Goal: Task Accomplishment & Management: Use online tool/utility

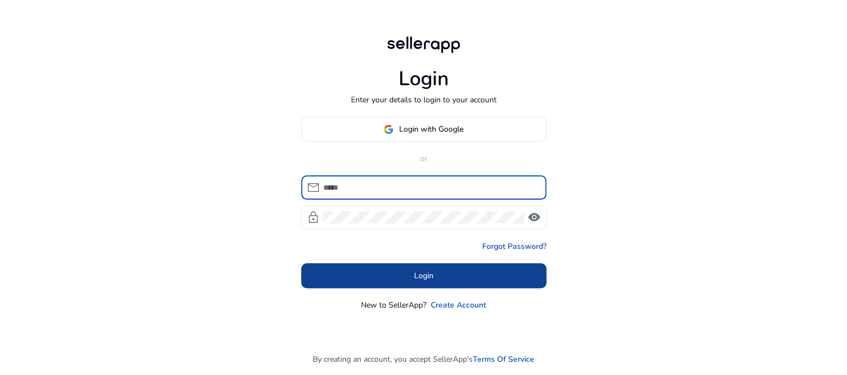
type input "**********"
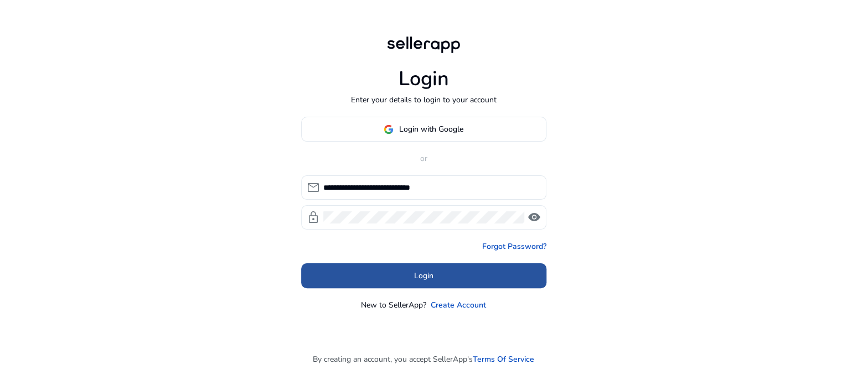
click at [420, 273] on span "Login" at bounding box center [423, 276] width 19 height 12
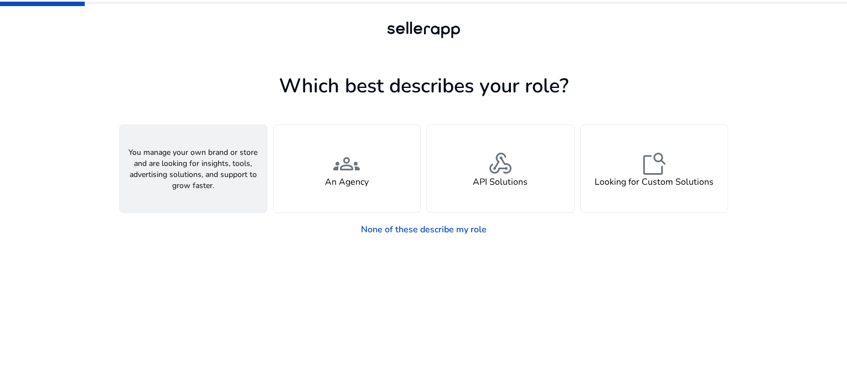
click at [207, 200] on div "person A Seller" at bounding box center [193, 168] width 147 height 87
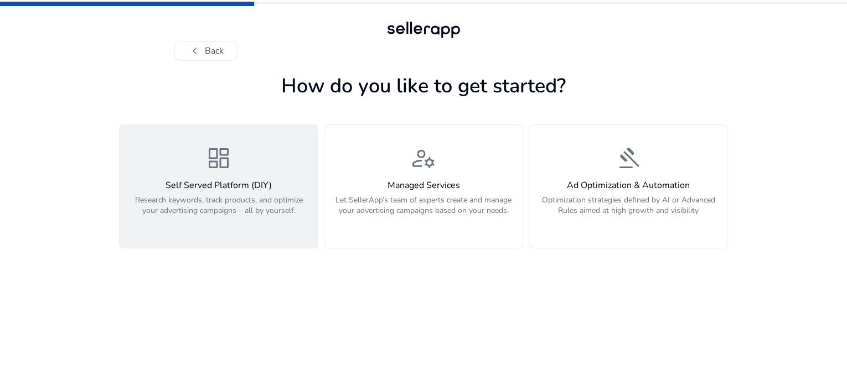
click at [230, 172] on span "dashboard" at bounding box center [218, 158] width 27 height 27
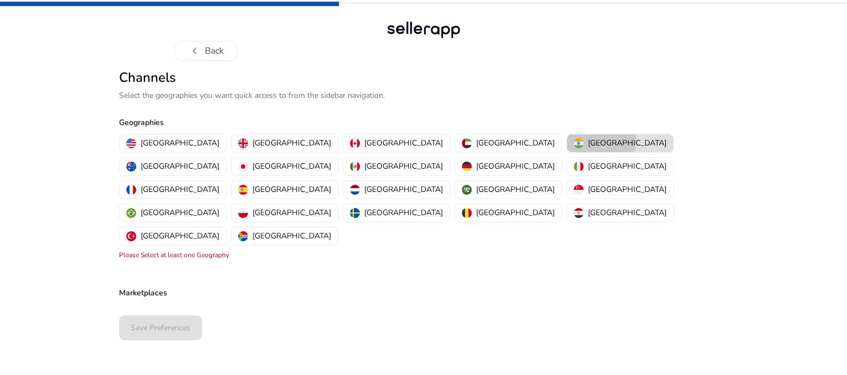
click at [588, 149] on p "India" at bounding box center [627, 143] width 79 height 12
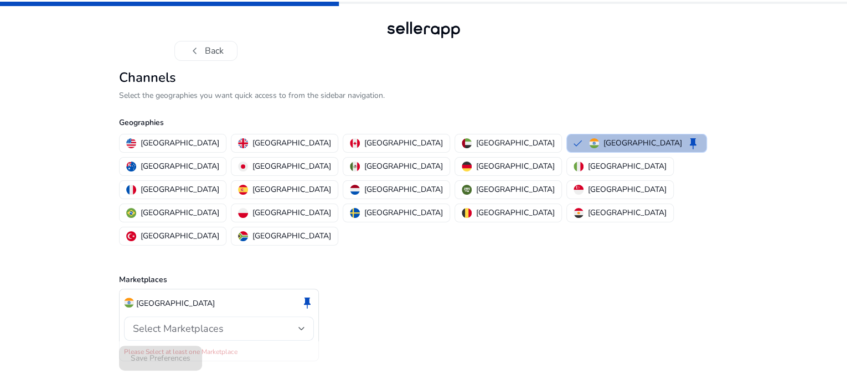
scroll to position [30, 0]
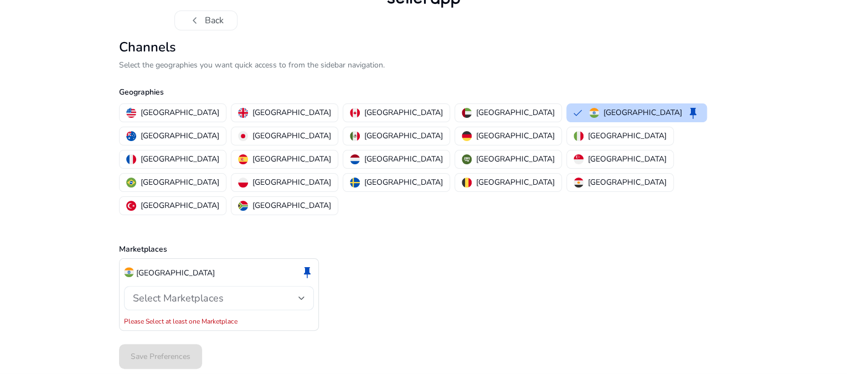
click at [241, 293] on div "Select Marketplaces" at bounding box center [219, 298] width 172 height 24
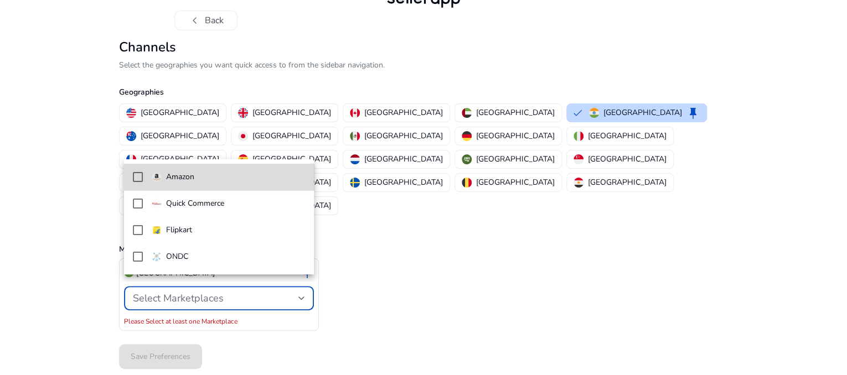
click at [215, 174] on span "Amazon" at bounding box center [229, 177] width 154 height 12
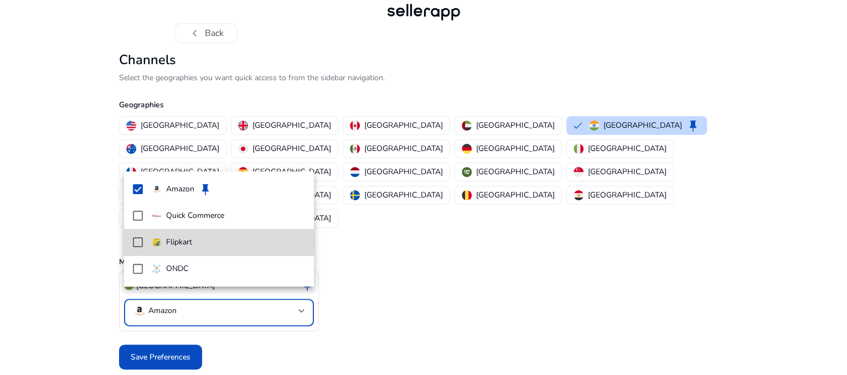
click at [140, 242] on mat-pseudo-checkbox at bounding box center [138, 243] width 10 height 10
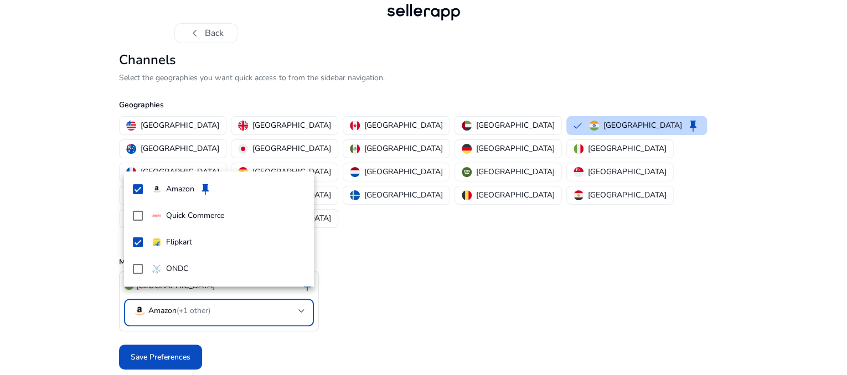
click at [165, 344] on div at bounding box center [423, 187] width 847 height 375
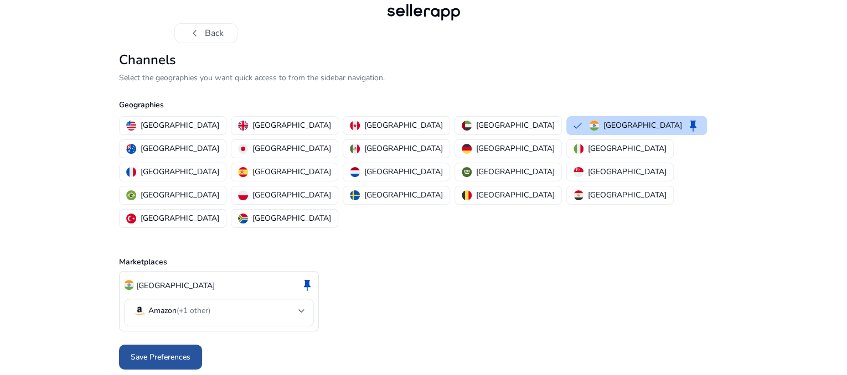
click at [193, 344] on span at bounding box center [160, 357] width 83 height 27
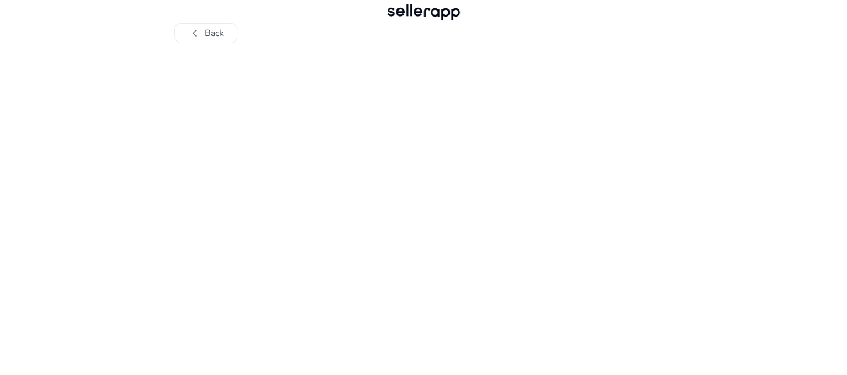
scroll to position [13, 0]
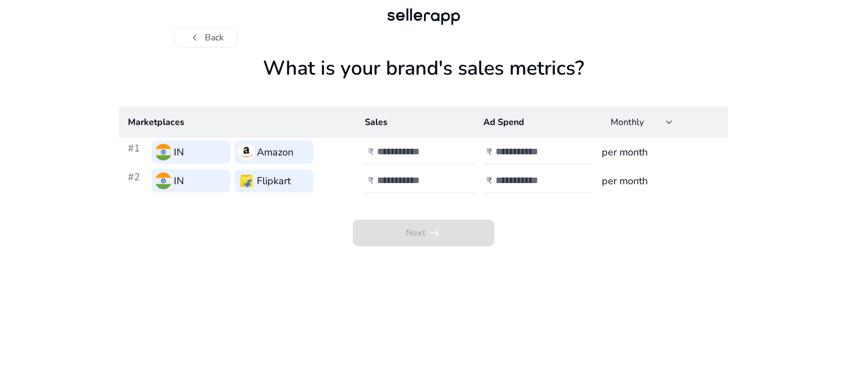
click at [407, 164] on div at bounding box center [427, 152] width 100 height 24
click at [410, 158] on input "number" at bounding box center [414, 152] width 75 height 12
type input "*"
click at [494, 164] on div "₹" at bounding box center [539, 152] width 112 height 24
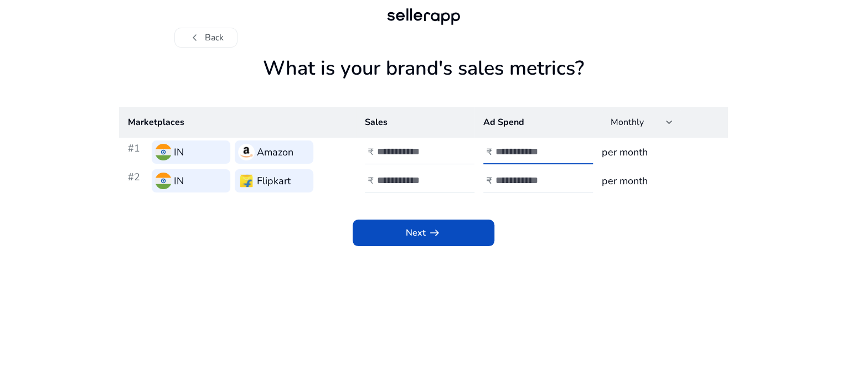
type input "*"
click at [451, 193] on div at bounding box center [427, 181] width 100 height 24
type input "*"
click at [507, 193] on div at bounding box center [545, 181] width 100 height 24
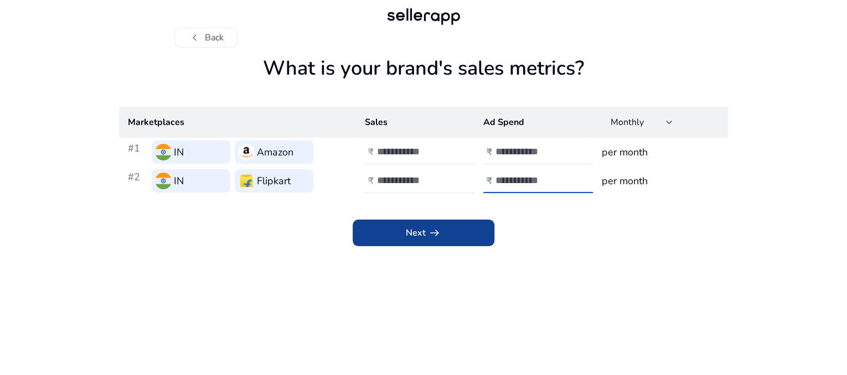
type input "*"
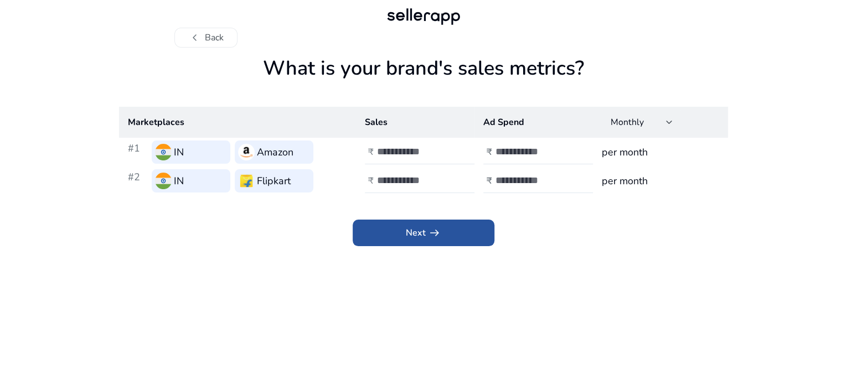
click at [479, 246] on span at bounding box center [424, 233] width 142 height 27
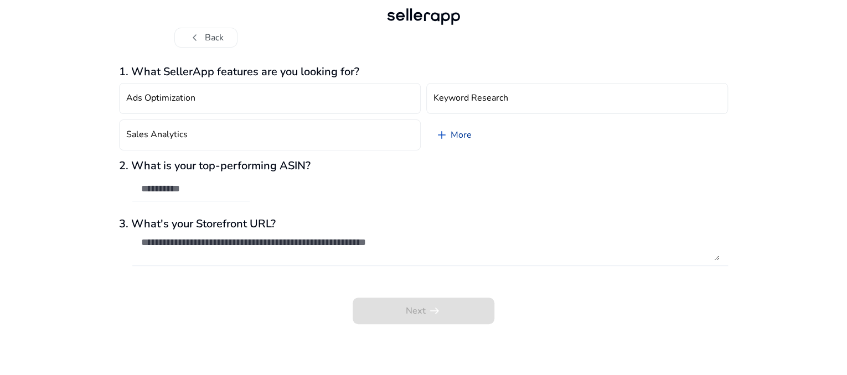
click at [470, 132] on link "add More" at bounding box center [453, 135] width 54 height 31
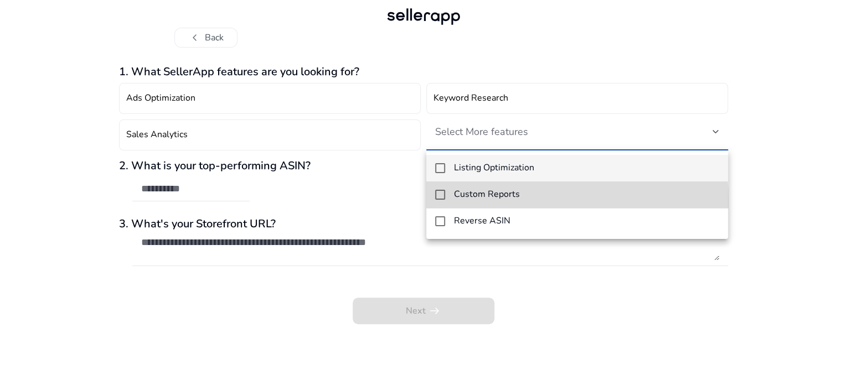
click at [474, 202] on mat-option "Custom Reports" at bounding box center [577, 195] width 302 height 27
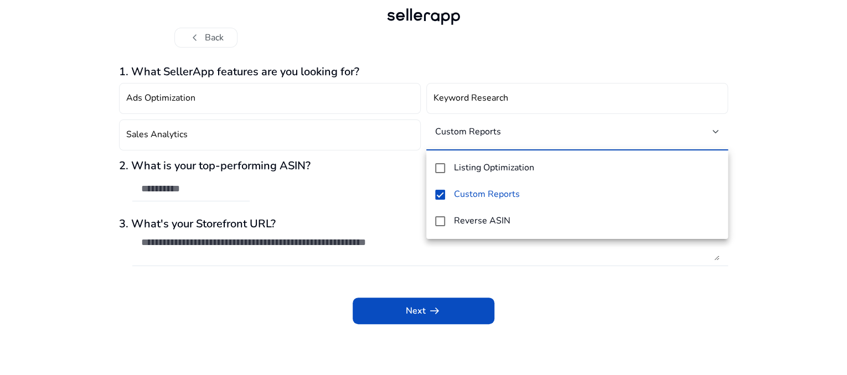
click at [215, 197] on div at bounding box center [423, 187] width 847 height 375
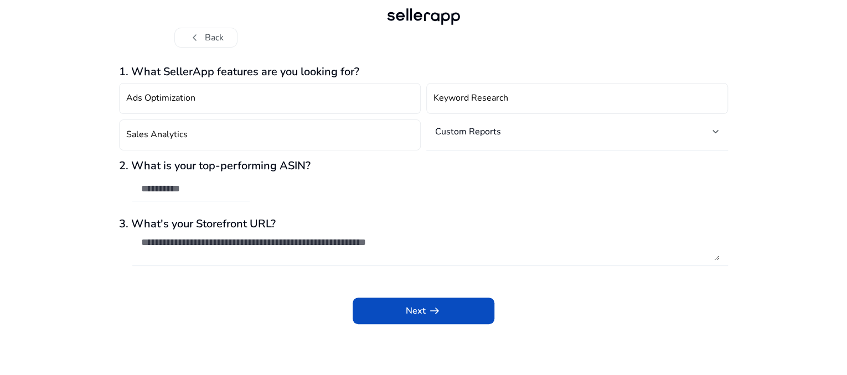
click at [224, 175] on div "2. What is your top-performing ASIN?" at bounding box center [423, 186] width 609 height 54
click at [215, 194] on input "text" at bounding box center [191, 189] width 100 height 12
click at [417, 308] on span "Next arrow_right_alt" at bounding box center [423, 310] width 35 height 13
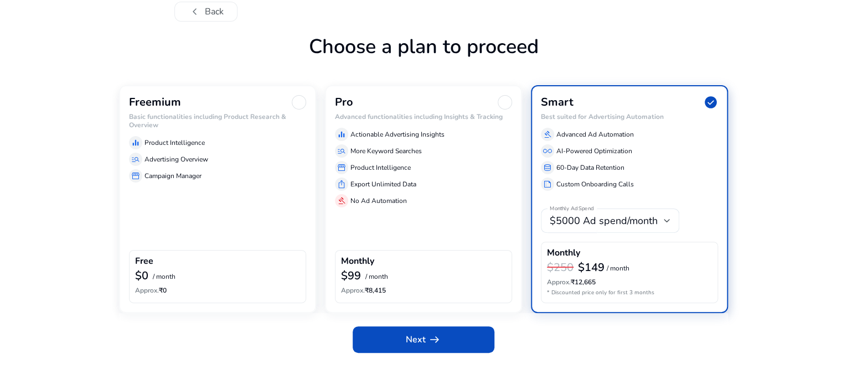
scroll to position [42, 0]
click at [301, 110] on div at bounding box center [299, 102] width 14 height 14
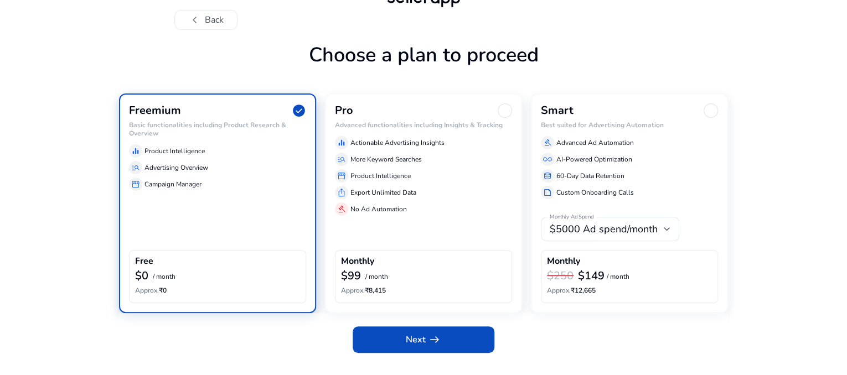
scroll to position [66, 0]
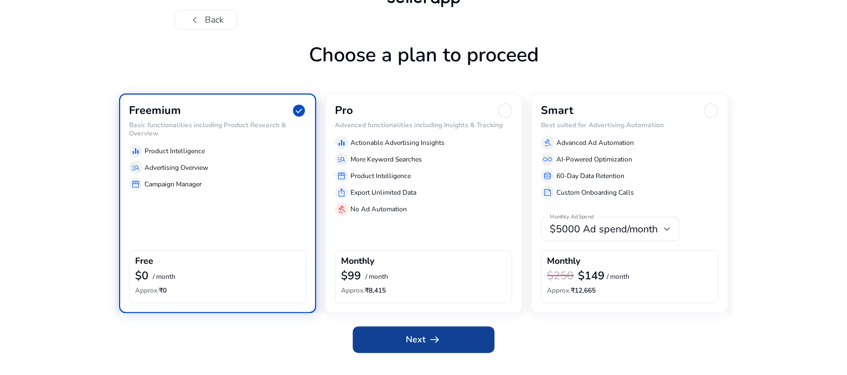
click at [423, 338] on span "Next arrow_right_alt" at bounding box center [423, 339] width 35 height 13
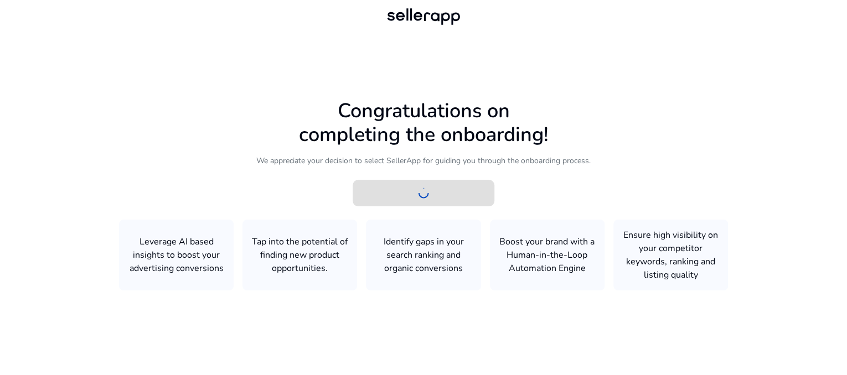
scroll to position [13, 0]
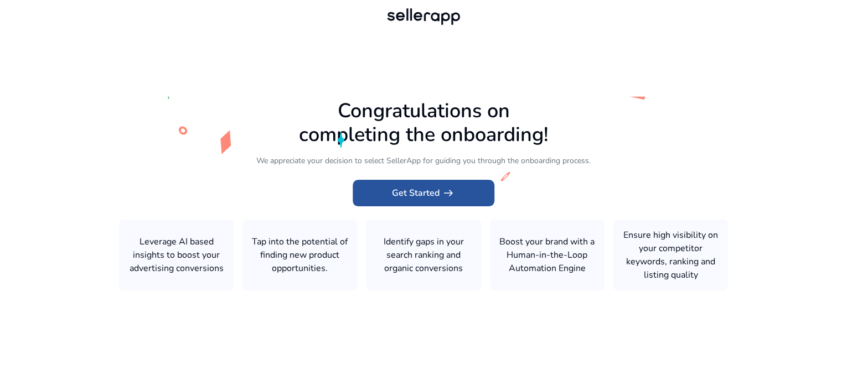
click at [453, 183] on span at bounding box center [424, 193] width 142 height 27
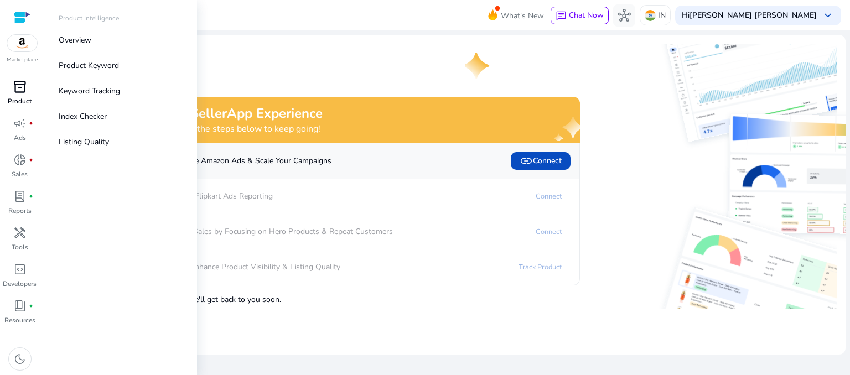
click at [4, 103] on link "inventory_2 Product" at bounding box center [19, 96] width 39 height 37
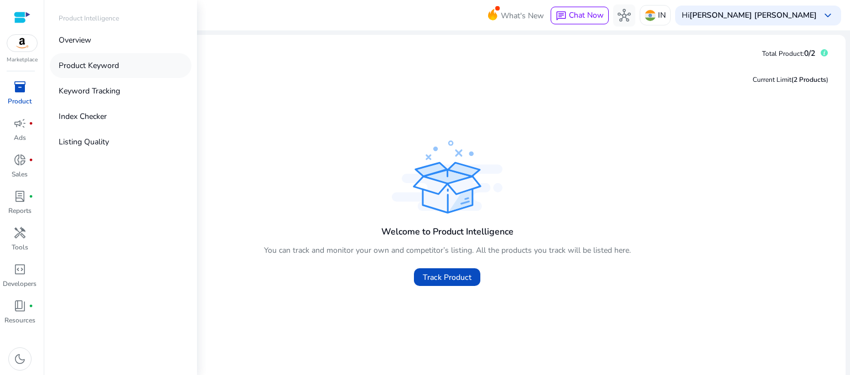
click at [106, 76] on link "Product Keyword" at bounding box center [121, 65] width 142 height 25
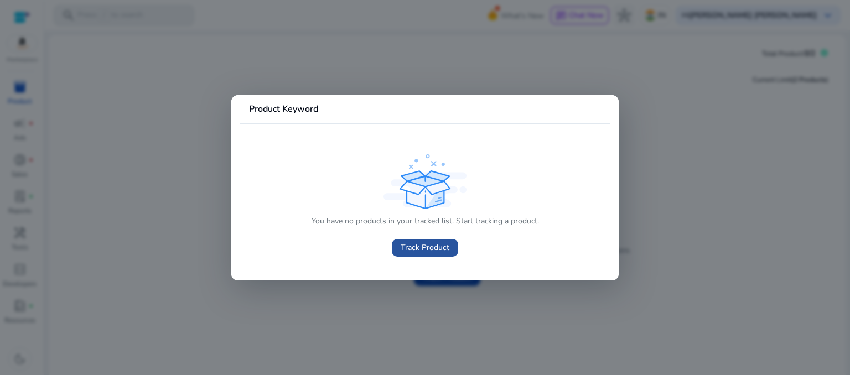
click at [427, 242] on span "Track Product" at bounding box center [425, 248] width 49 height 12
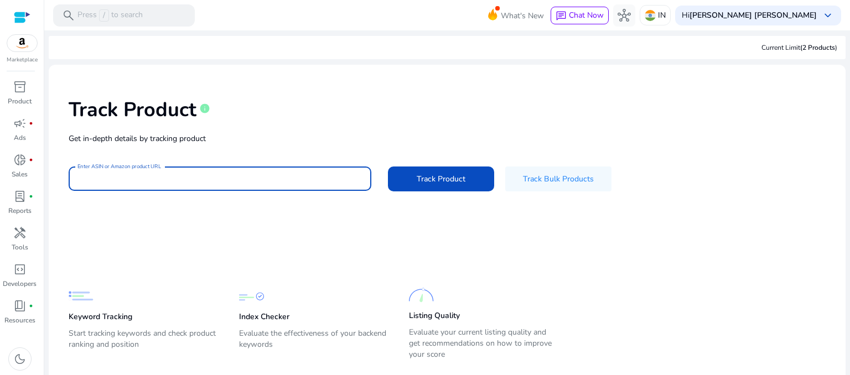
click at [179, 179] on input "Enter ASIN or Amazon product URL" at bounding box center [220, 179] width 285 height 12
type input "*"
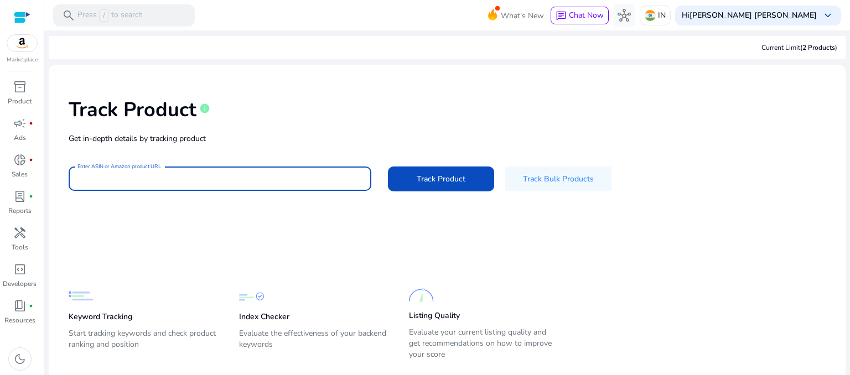
paste input "**********"
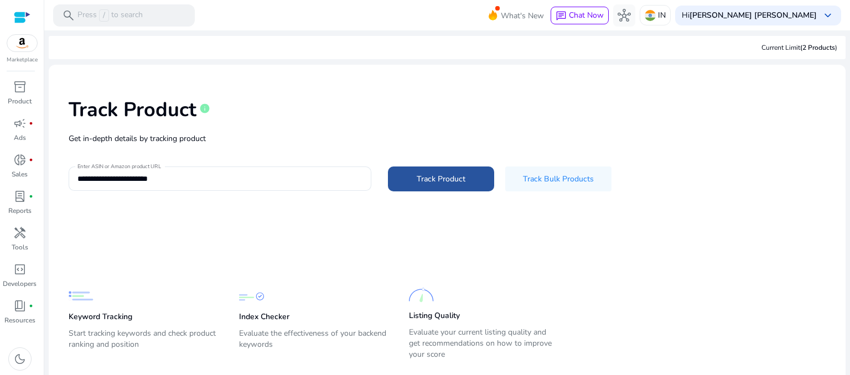
click at [405, 184] on span at bounding box center [441, 179] width 106 height 27
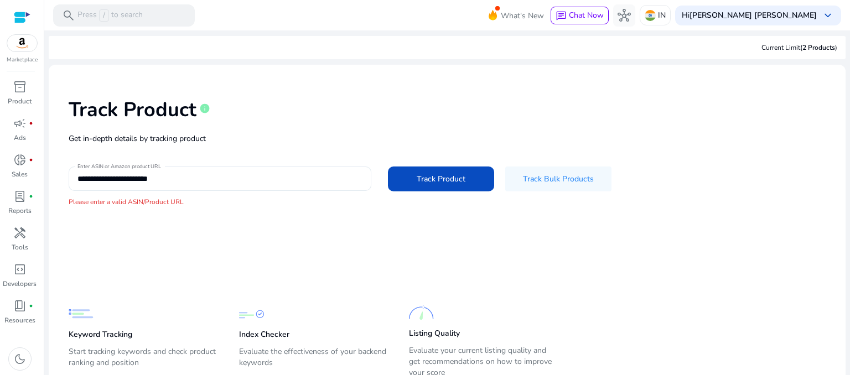
click at [219, 169] on div "**********" at bounding box center [220, 179] width 285 height 24
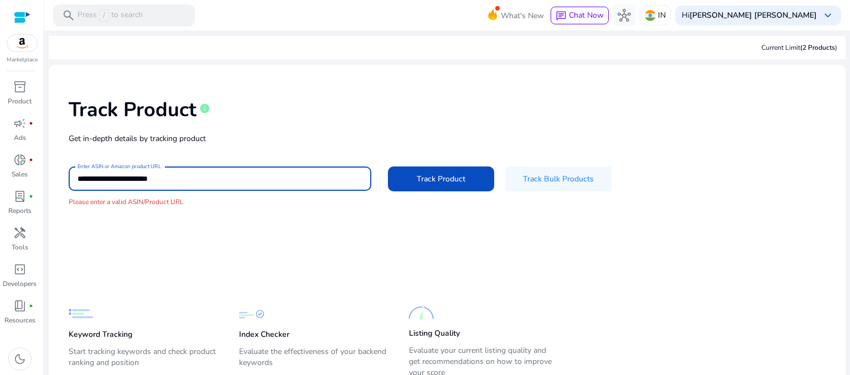
click at [204, 180] on input "**********" at bounding box center [220, 179] width 285 height 12
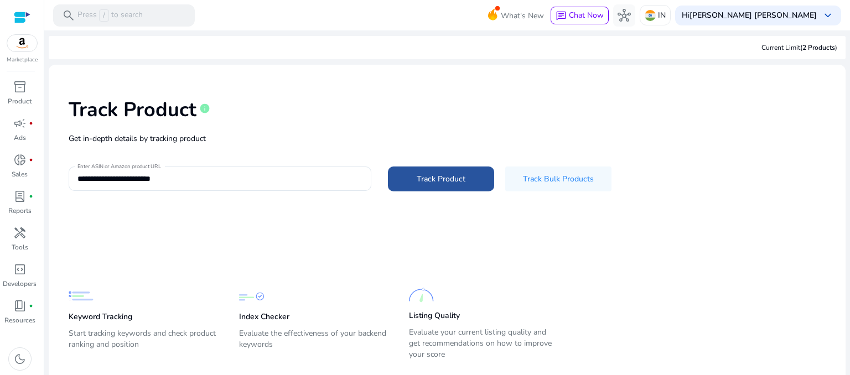
click at [444, 189] on span at bounding box center [441, 179] width 106 height 27
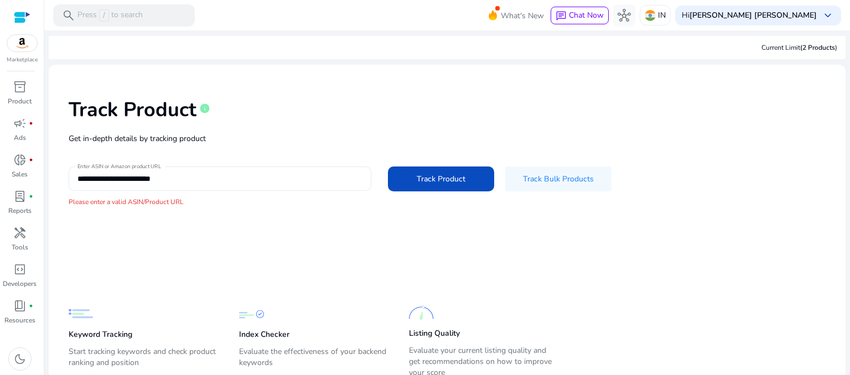
click at [202, 185] on div "**********" at bounding box center [220, 179] width 285 height 24
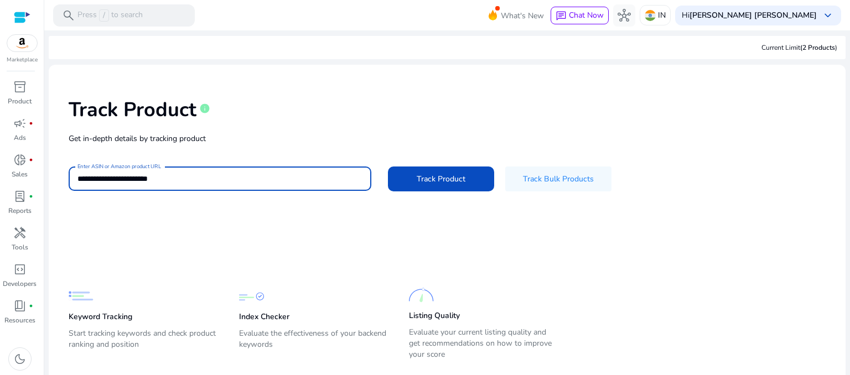
click at [133, 176] on input "**********" at bounding box center [220, 179] width 285 height 12
click at [135, 178] on input "**********" at bounding box center [220, 179] width 285 height 12
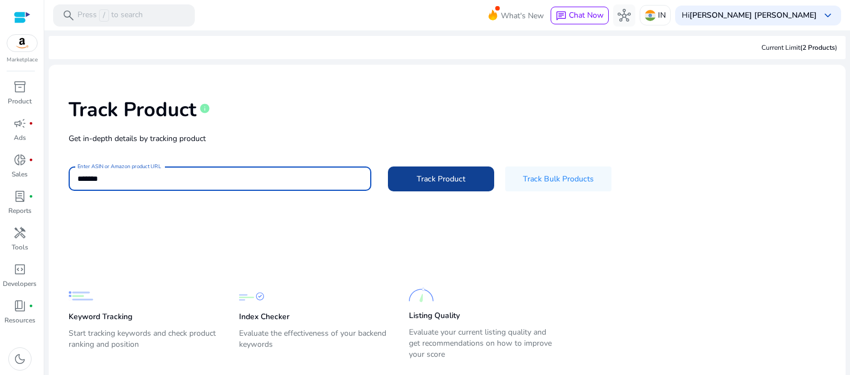
type input "*******"
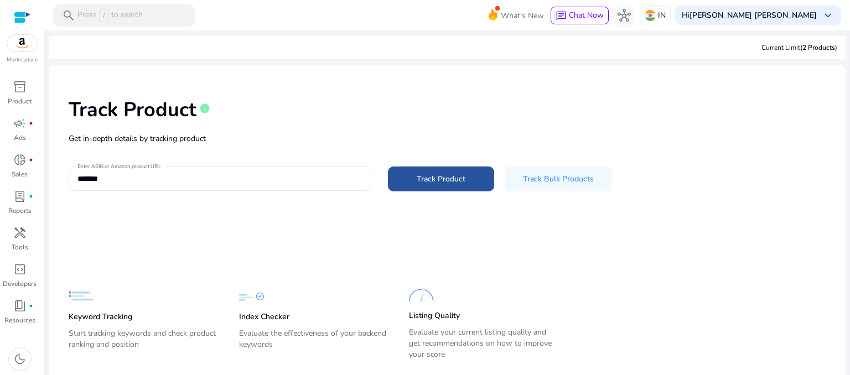
click at [458, 190] on span at bounding box center [441, 179] width 106 height 27
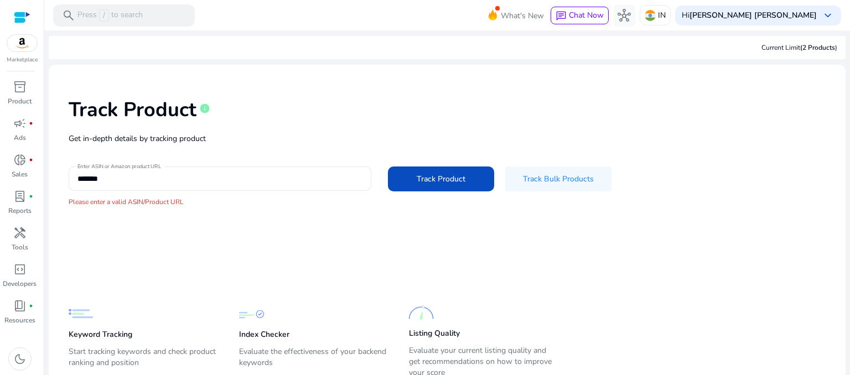
click at [688, 101] on div "Track Product info" at bounding box center [447, 107] width 757 height 45
click at [742, 153] on div "Track Product info Get in-depth details by tracking product Enter ASIN or Amazo…" at bounding box center [448, 153] width 780 height 158
click at [701, 112] on div "Track Product info" at bounding box center [447, 107] width 757 height 45
click at [763, 234] on mat-card-content "Track Product info Get in-depth details by tracking product Enter ASIN or Amazo…" at bounding box center [447, 242] width 797 height 354
